Goal: Check status: Check status

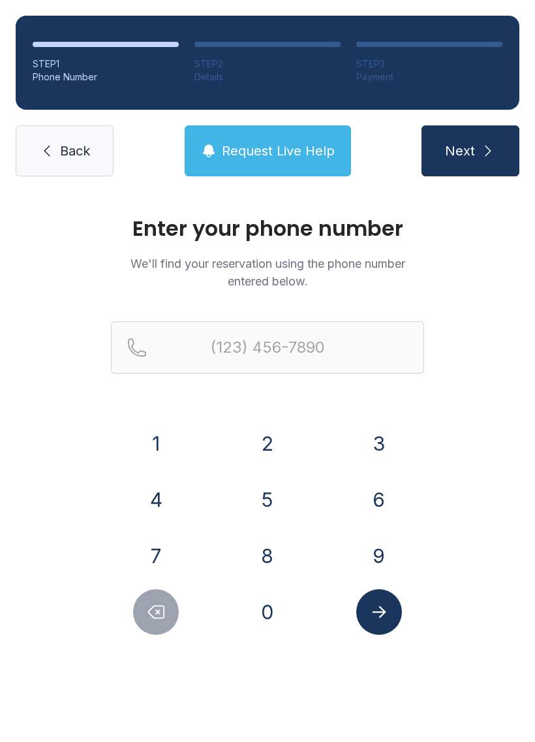
click at [157, 492] on button "4" at bounding box center [156, 500] width 46 height 46
click at [280, 601] on button "0" at bounding box center [268, 612] width 46 height 46
click at [167, 485] on button "4" at bounding box center [156, 500] width 46 height 46
click at [385, 453] on button "3" at bounding box center [380, 444] width 46 height 46
click at [372, 521] on button "6" at bounding box center [380, 500] width 46 height 46
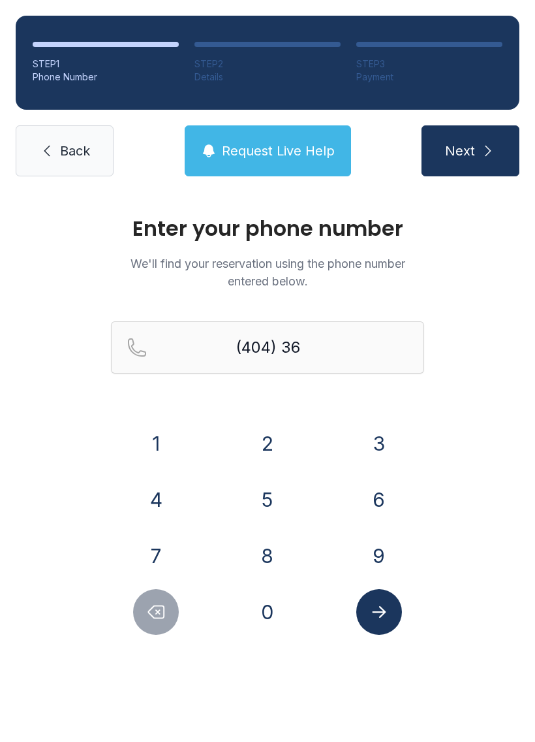
click at [264, 559] on button "8" at bounding box center [268, 556] width 46 height 46
click at [272, 604] on button "0" at bounding box center [268, 612] width 46 height 46
click at [271, 550] on button "8" at bounding box center [268, 556] width 46 height 46
click at [167, 611] on button "Delete number" at bounding box center [156, 612] width 46 height 46
click at [378, 437] on button "3" at bounding box center [380, 444] width 46 height 46
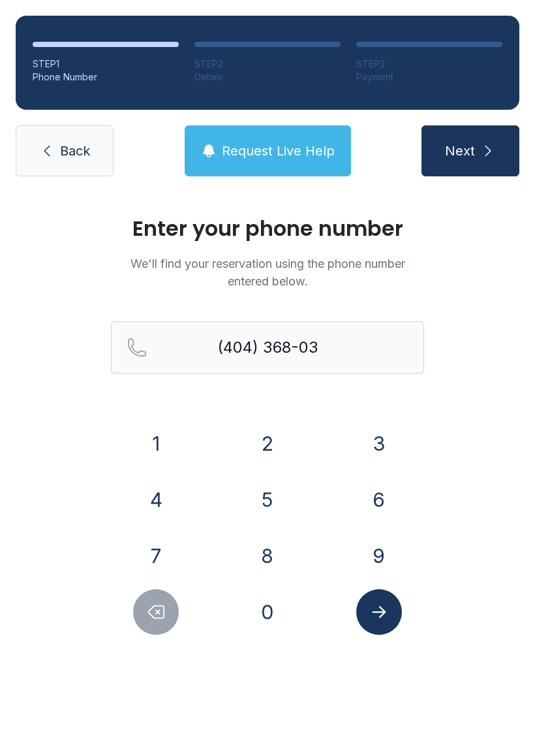
click at [260, 550] on button "8" at bounding box center [268, 556] width 46 height 46
click at [159, 493] on button "4" at bounding box center [156, 500] width 46 height 46
type input "[PHONE_NUMBER]"
click at [377, 605] on icon "Submit lookup form" at bounding box center [380, 612] width 20 height 20
